Goal: Book appointment/travel/reservation

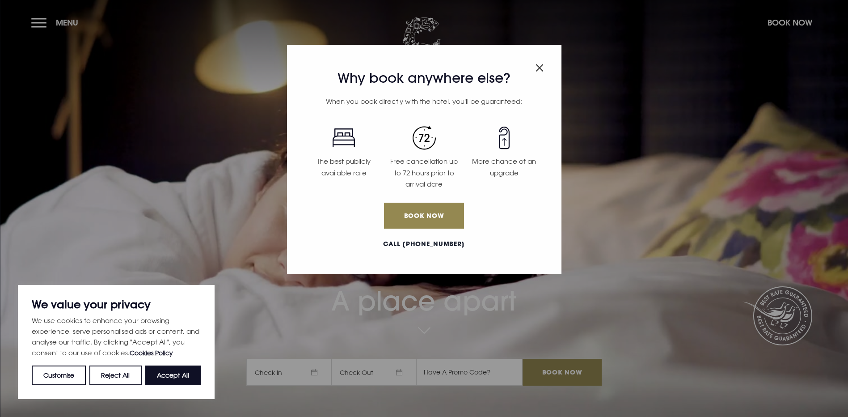
click at [543, 65] on img "Close modal" at bounding box center [540, 68] width 8 height 8
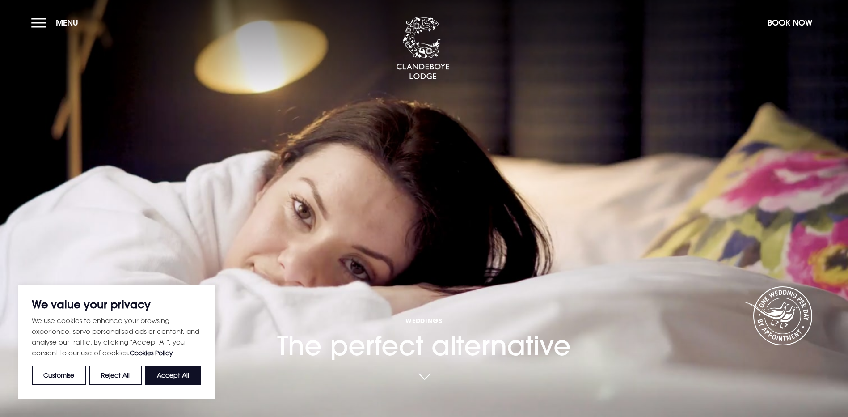
click at [428, 367] on link at bounding box center [424, 377] width 21 height 20
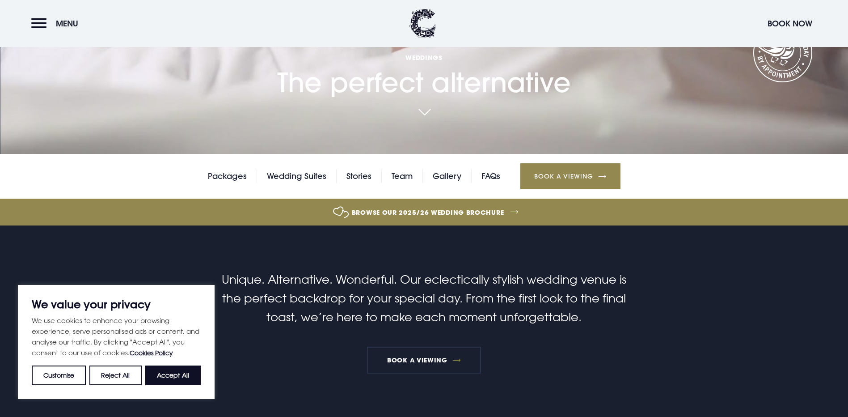
scroll to position [291, 0]
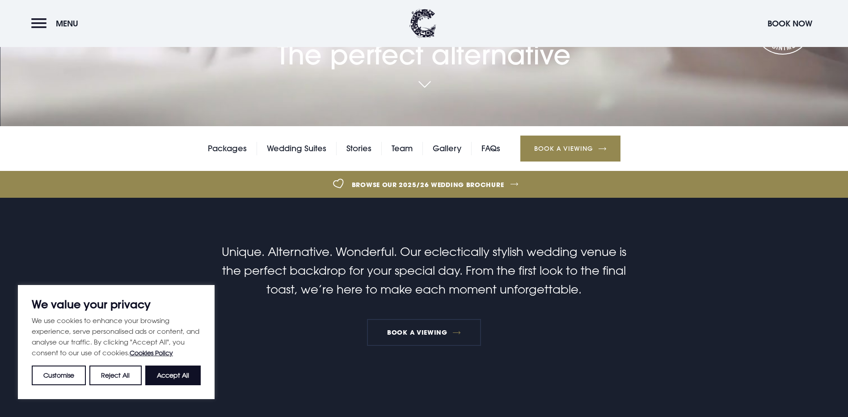
click at [634, 198] on section "One Wedding Per Day Unique. Alternative. Wonderful. Our eclectically stylish we…" at bounding box center [424, 307] width 848 height 219
click at [222, 142] on link "Packages" at bounding box center [227, 148] width 39 height 13
click at [310, 142] on link "Wedding Suites" at bounding box center [296, 148] width 59 height 13
